Goal: Check status: Check status

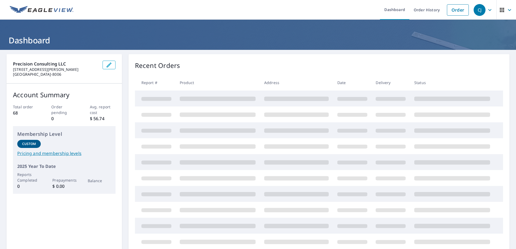
click at [99, 93] on p "Account Summary" at bounding box center [64, 95] width 102 height 10
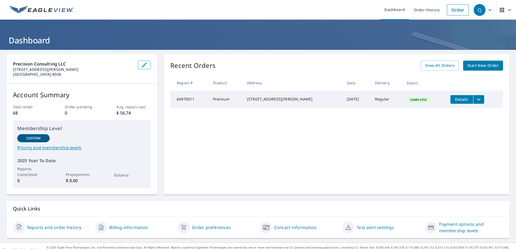
click at [246, 117] on div "Recent Orders View All Orders Start New Order Report # Product Address Date Del…" at bounding box center [336, 124] width 345 height 140
click at [277, 108] on td "[STREET_ADDRESS][PERSON_NAME]" at bounding box center [292, 99] width 100 height 17
click at [431, 64] on span "View All Orders" at bounding box center [440, 65] width 30 height 7
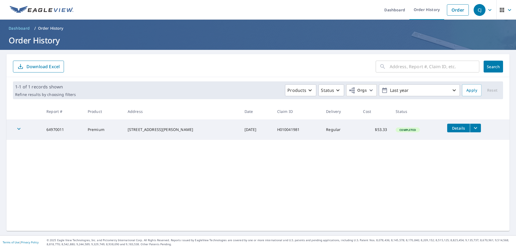
click at [240, 132] on td "[DATE]" at bounding box center [256, 129] width 33 height 20
click at [331, 68] on form "​ Search Download Excel" at bounding box center [258, 67] width 490 height 12
click at [389, 67] on input "text" at bounding box center [434, 66] width 90 height 15
paste input "64336565"
type input "64336565"
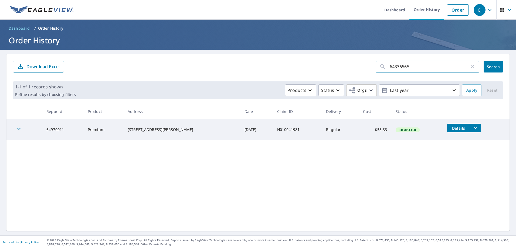
click at [488, 64] on button "Search" at bounding box center [492, 67] width 19 height 12
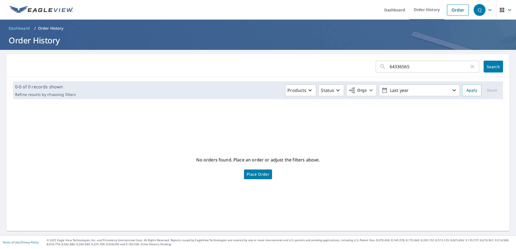
click at [250, 107] on div "64336565 ​ Search 0-0 of 0 records shown Refine results by choosing filters Pro…" at bounding box center [257, 142] width 503 height 177
